Goal: Task Accomplishment & Management: Manage account settings

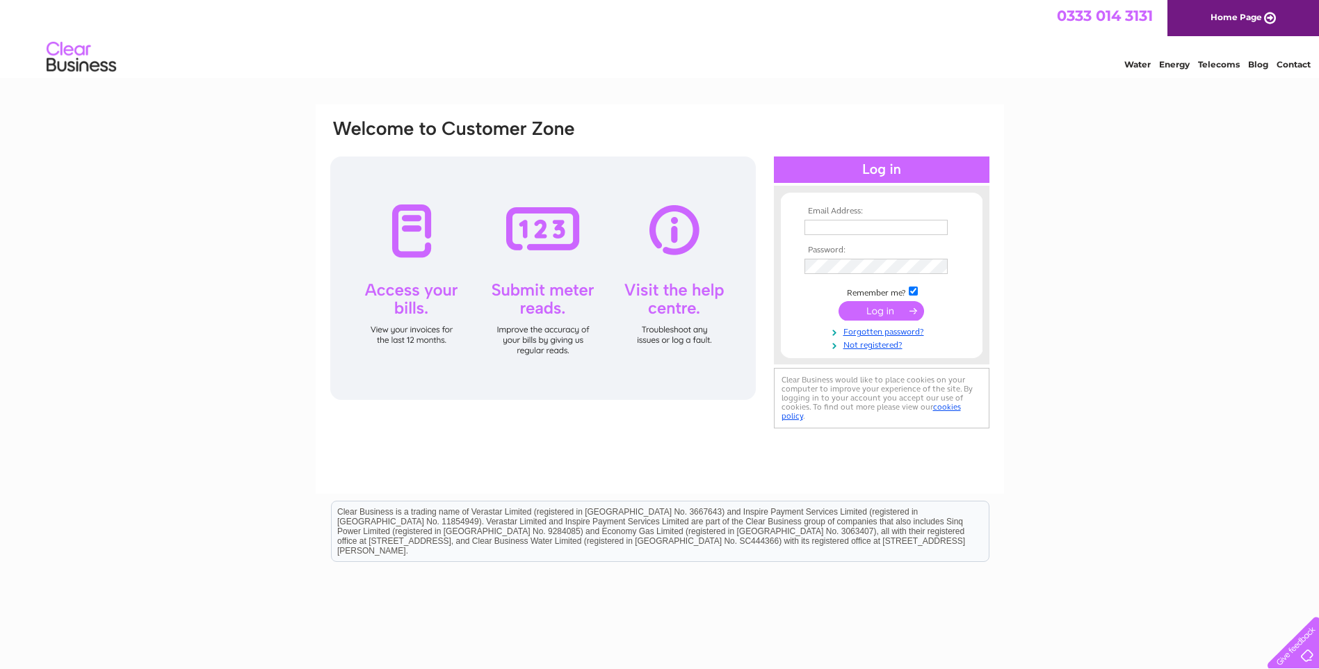
type input "info@whitepearlcleaning.co.uk"
click at [890, 311] on input "submit" at bounding box center [882, 310] width 86 height 19
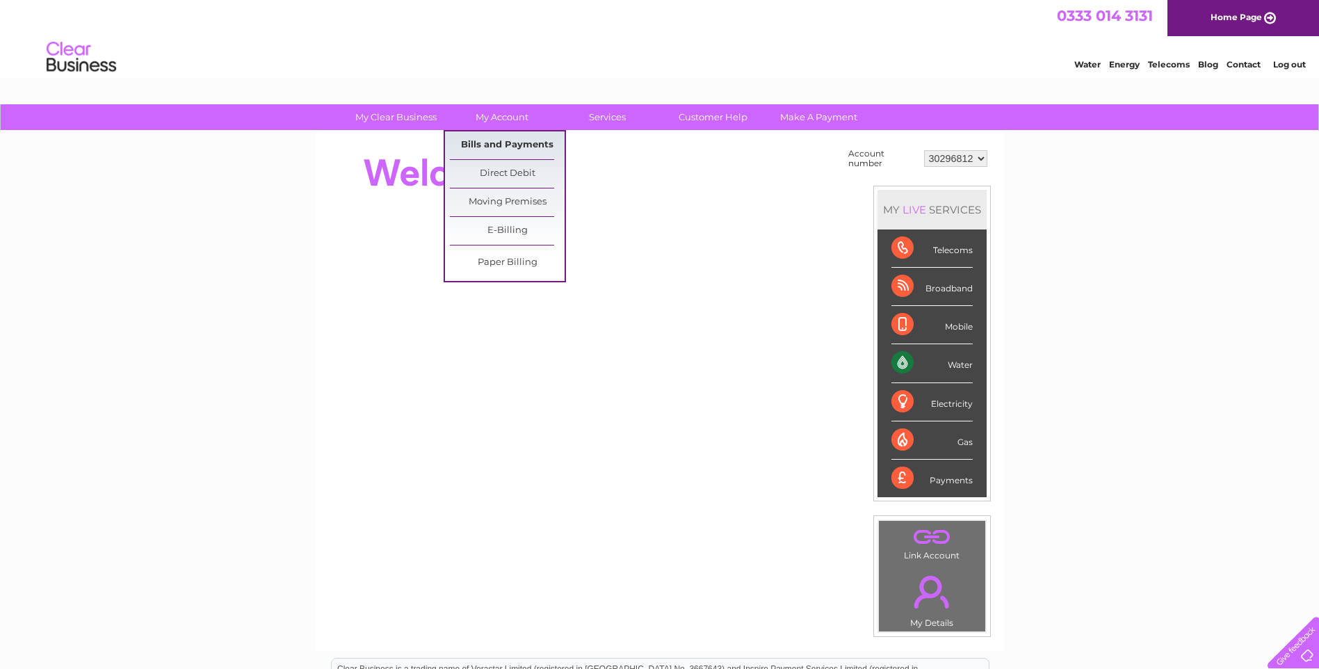
click at [509, 144] on link "Bills and Payments" at bounding box center [507, 145] width 115 height 28
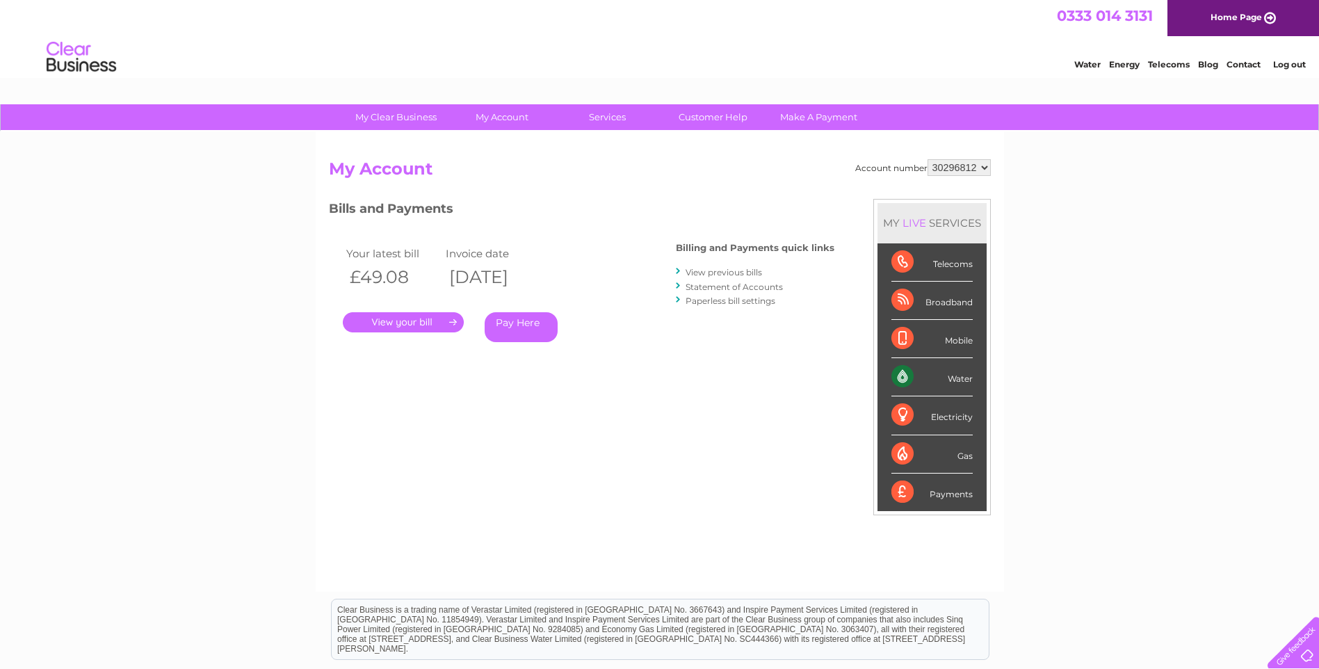
click at [444, 324] on link "." at bounding box center [403, 322] width 121 height 20
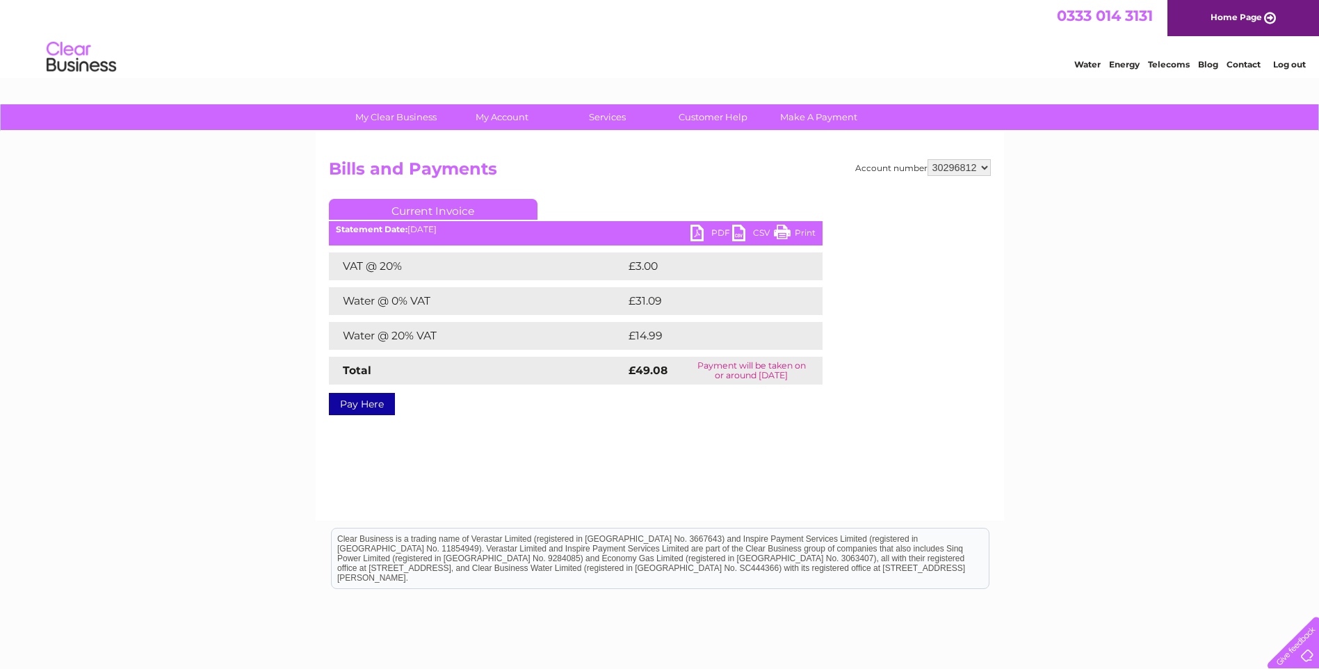
click at [700, 234] on link "PDF" at bounding box center [712, 235] width 42 height 20
